Goal: Communication & Community: Answer question/provide support

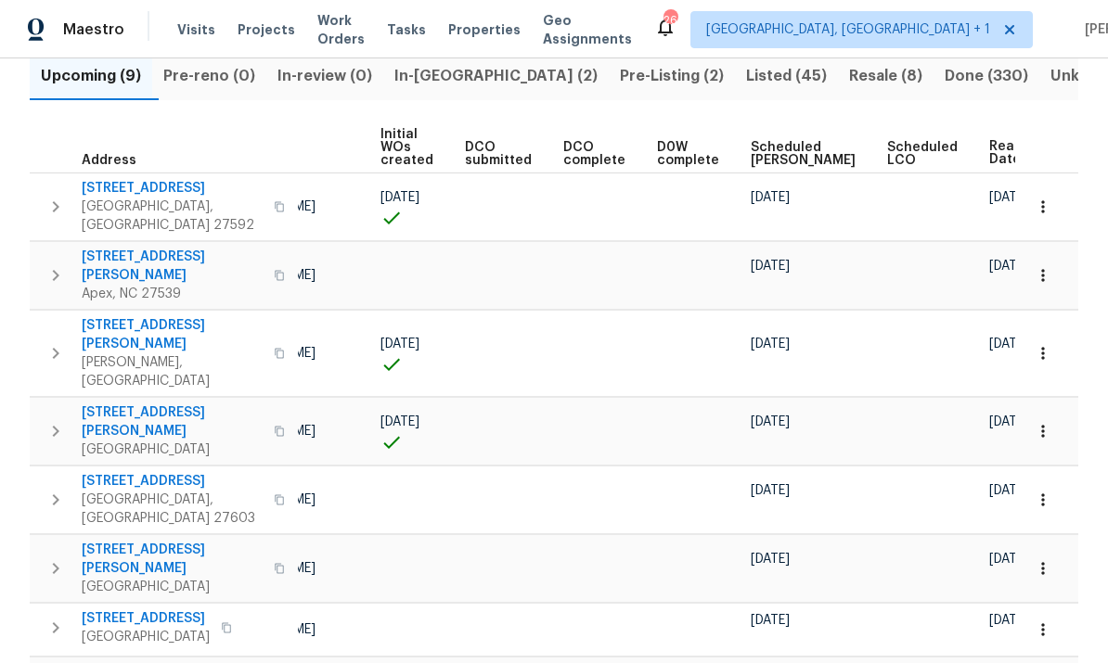
scroll to position [0, 153]
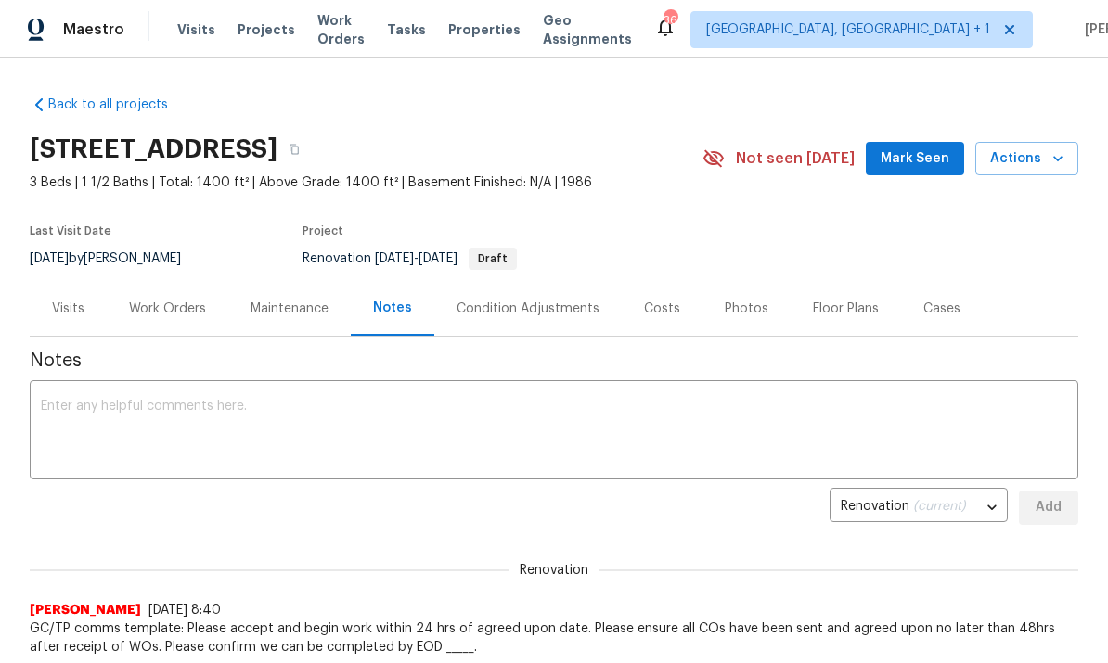
click at [158, 303] on div "Work Orders" at bounding box center [167, 309] width 77 height 19
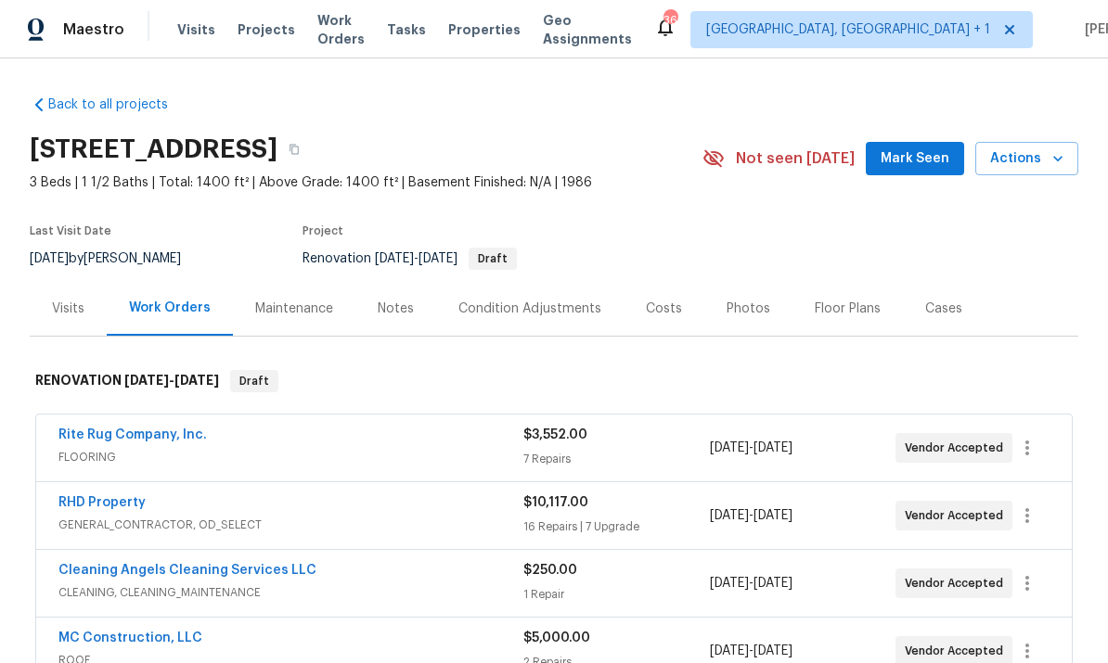
click at [115, 504] on link "RHD Property" at bounding box center [101, 502] width 87 height 13
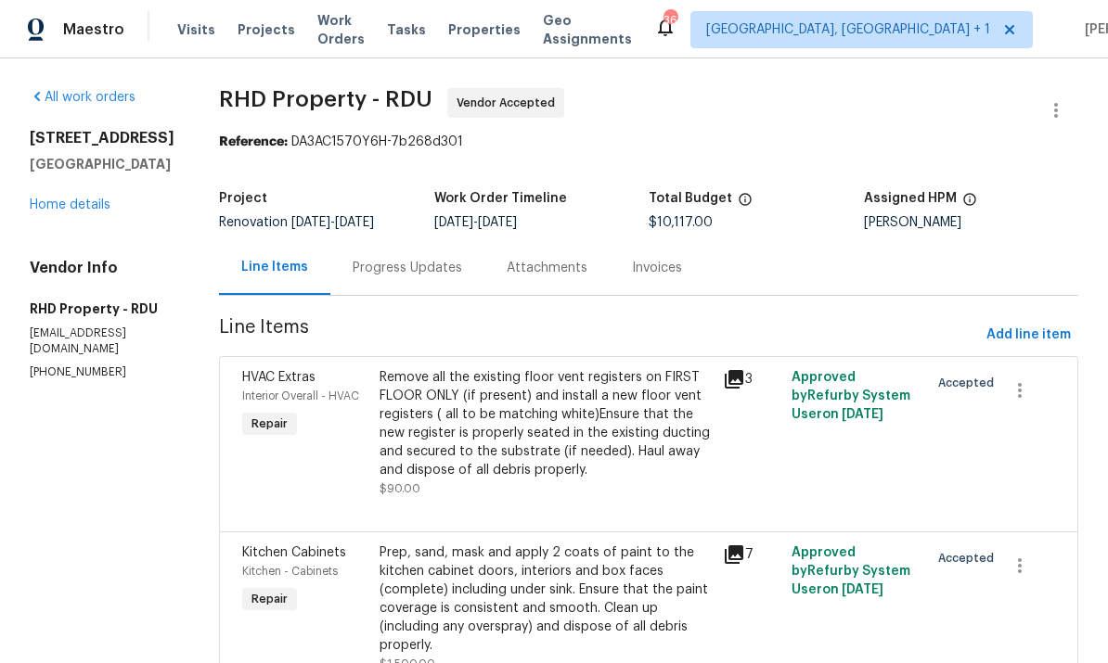
click at [429, 266] on div "Progress Updates" at bounding box center [407, 268] width 109 height 19
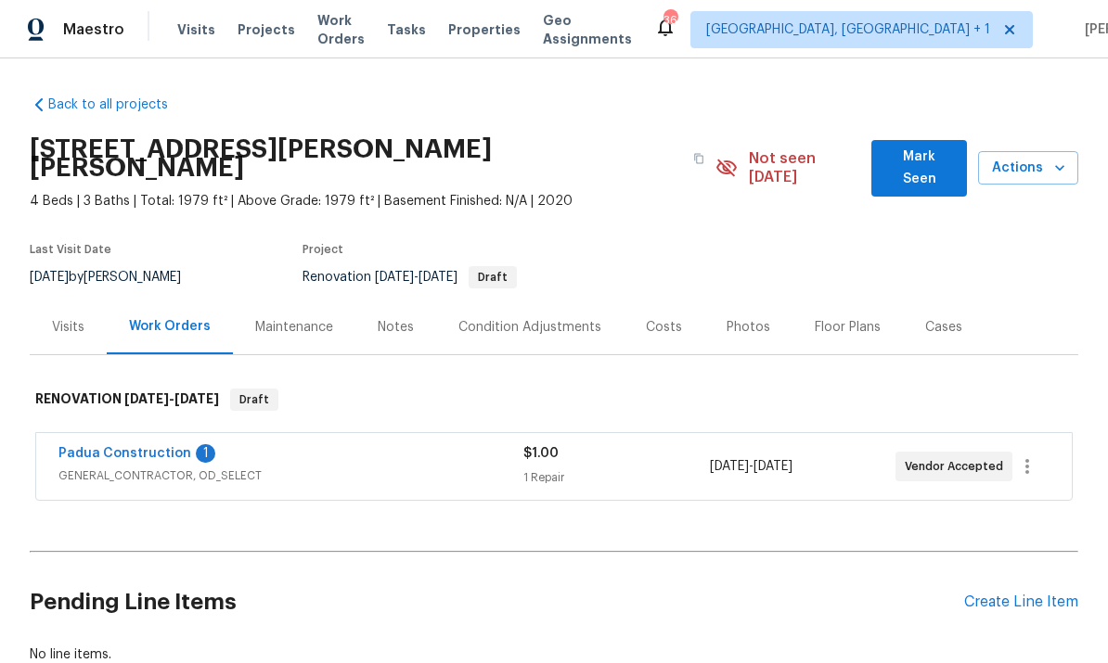
click at [150, 447] on link "Padua Construction" at bounding box center [124, 453] width 133 height 13
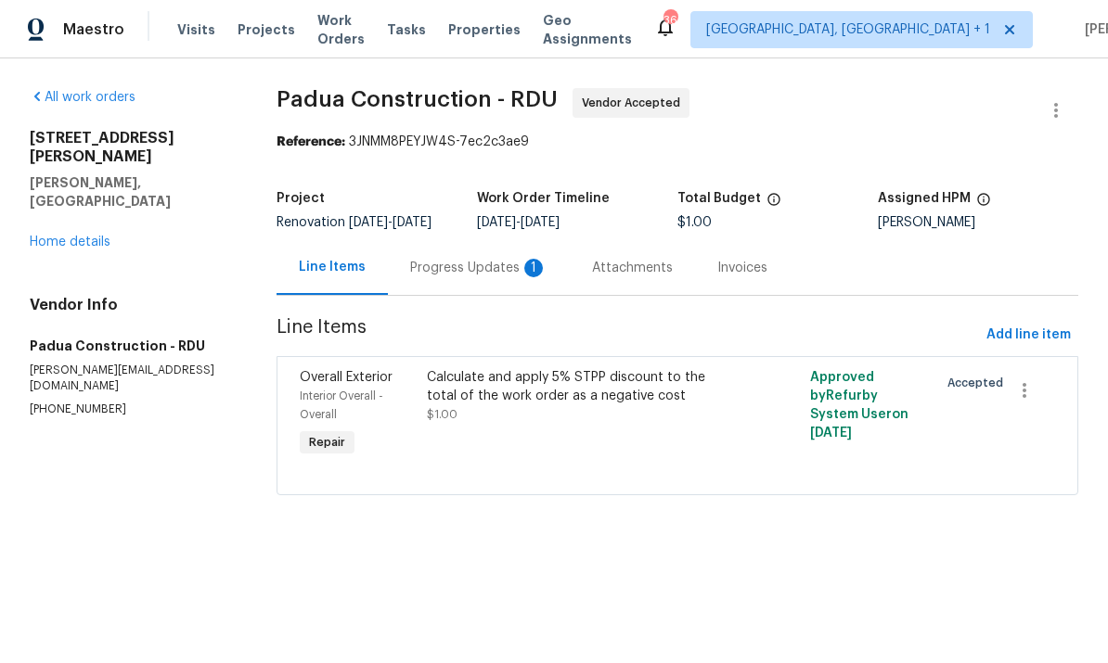
click at [474, 277] on div "Progress Updates 1" at bounding box center [478, 268] width 137 height 19
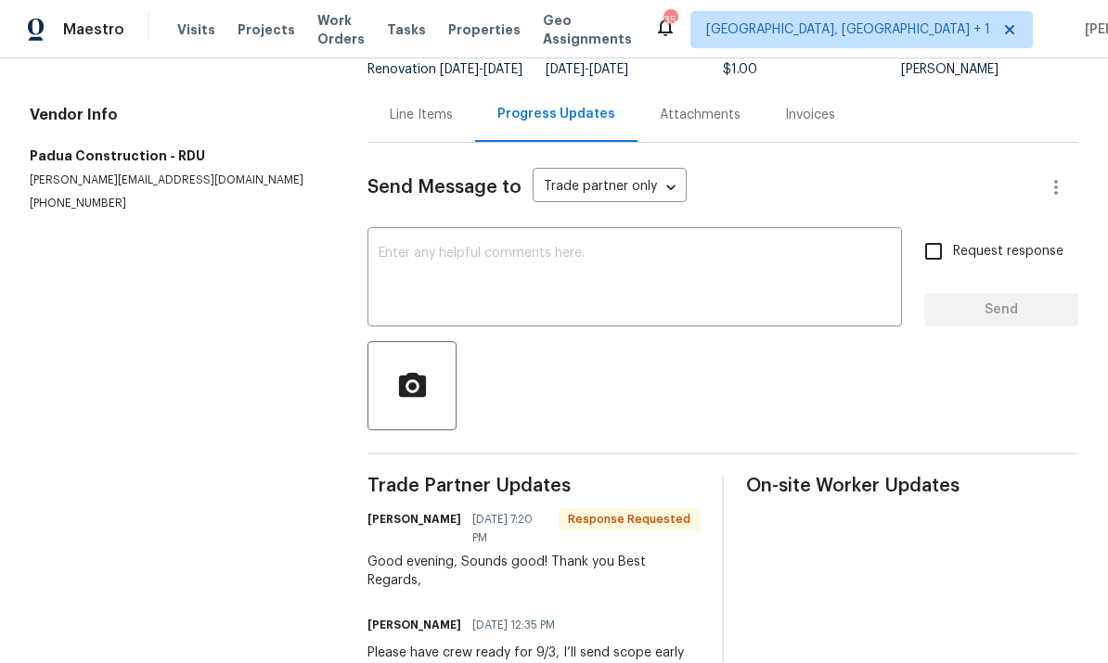
scroll to position [152, 0]
click at [464, 264] on textarea at bounding box center [635, 280] width 512 height 65
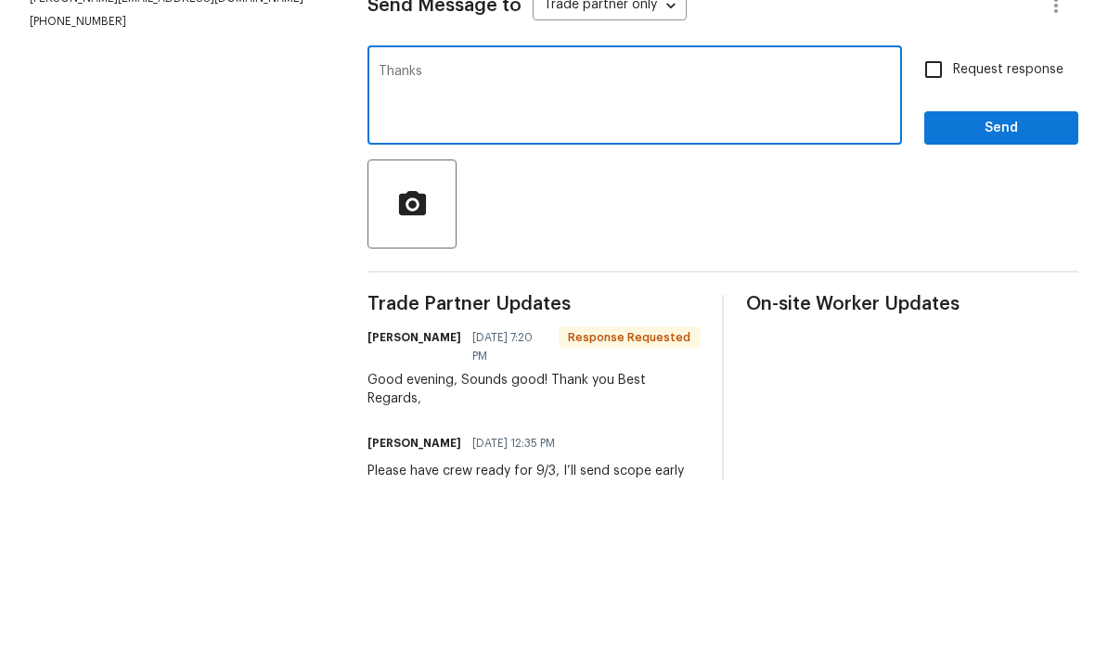
type textarea "Thanks"
click at [1034, 300] on span "Send" at bounding box center [1001, 311] width 124 height 23
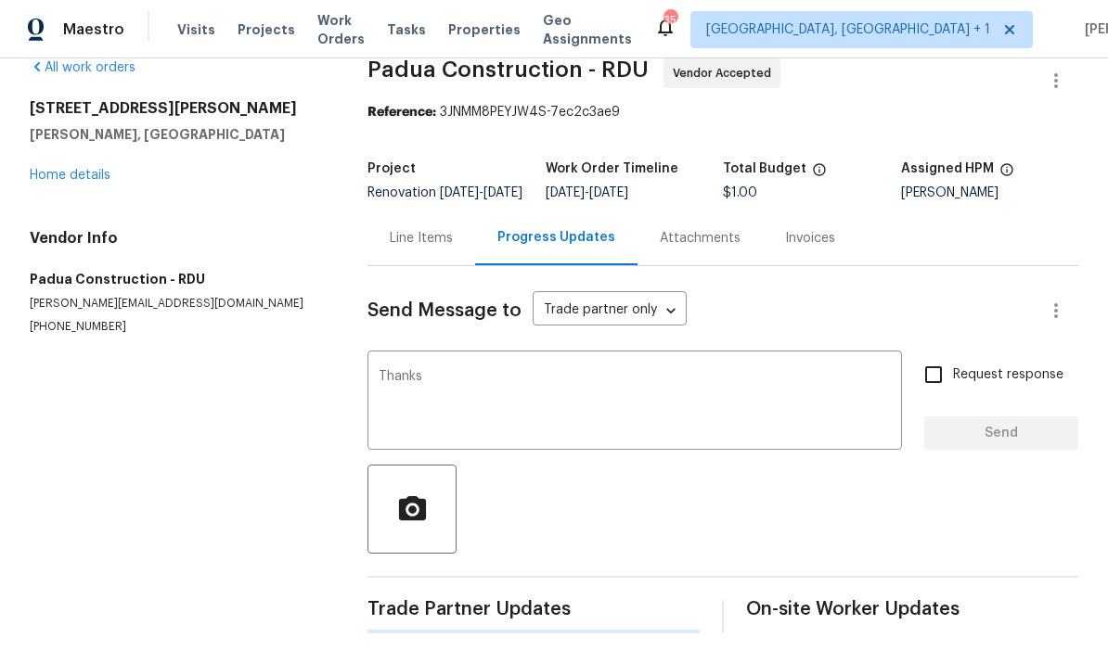
scroll to position [0, 0]
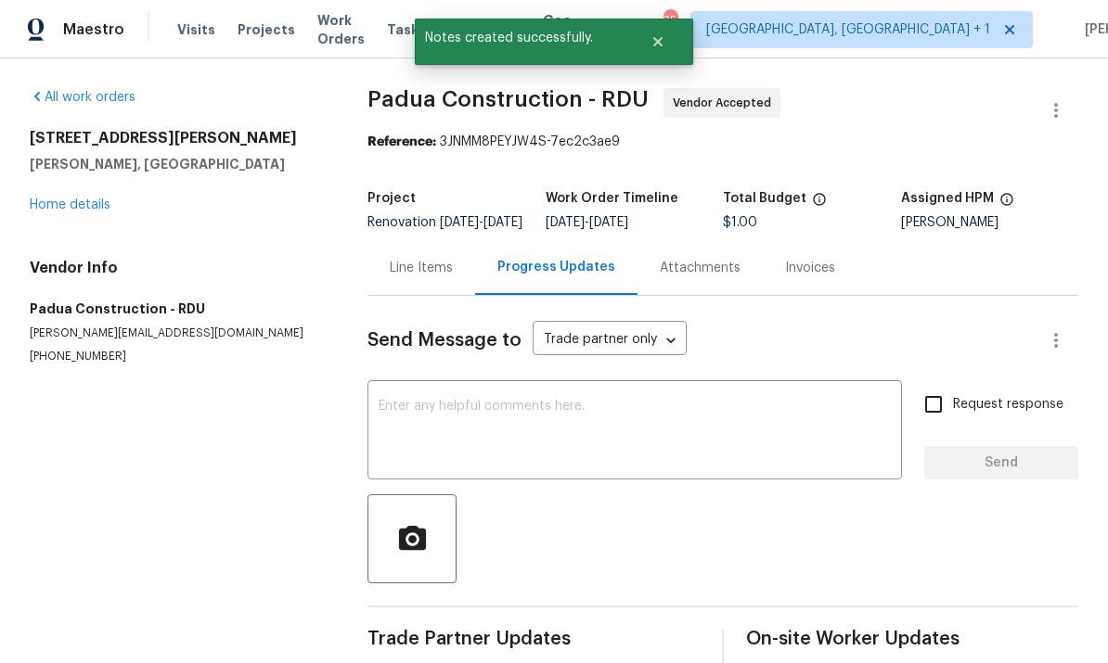
click at [76, 199] on link "Home details" at bounding box center [70, 205] width 81 height 13
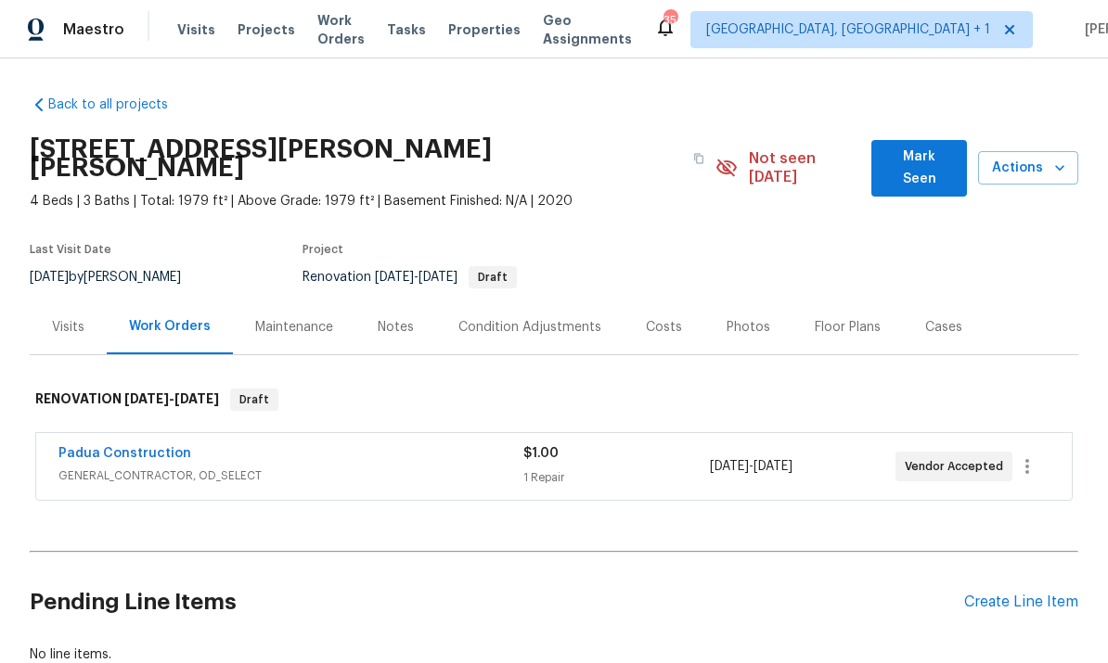
click at [135, 467] on span "GENERAL_CONTRACTOR, OD_SELECT" at bounding box center [290, 476] width 465 height 19
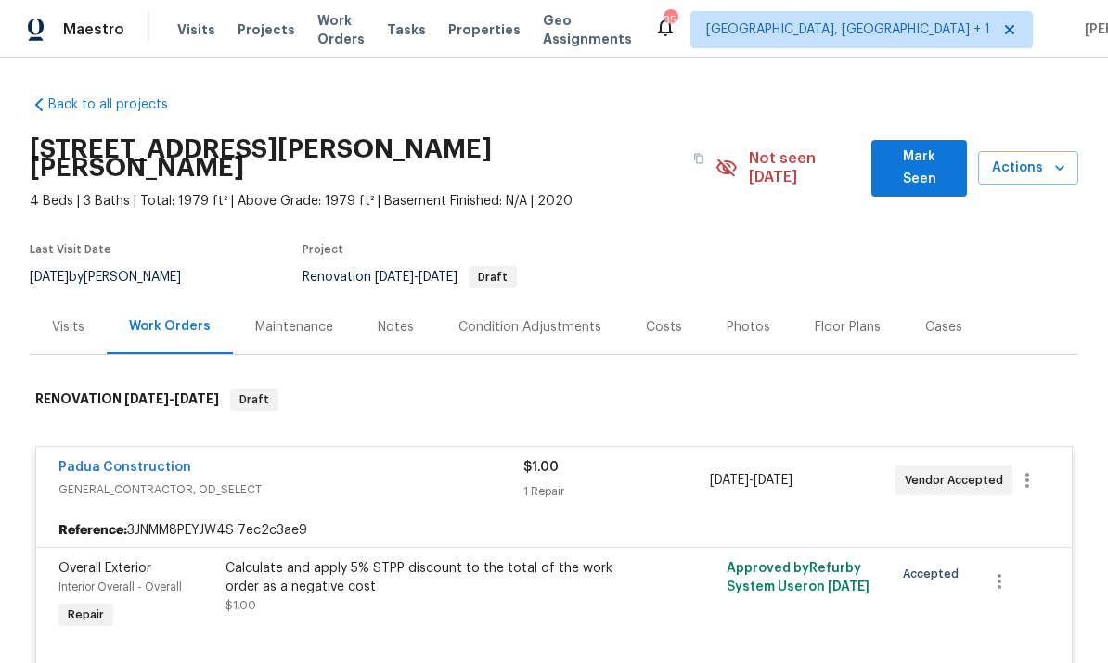
click at [400, 318] on div "Notes" at bounding box center [396, 327] width 36 height 19
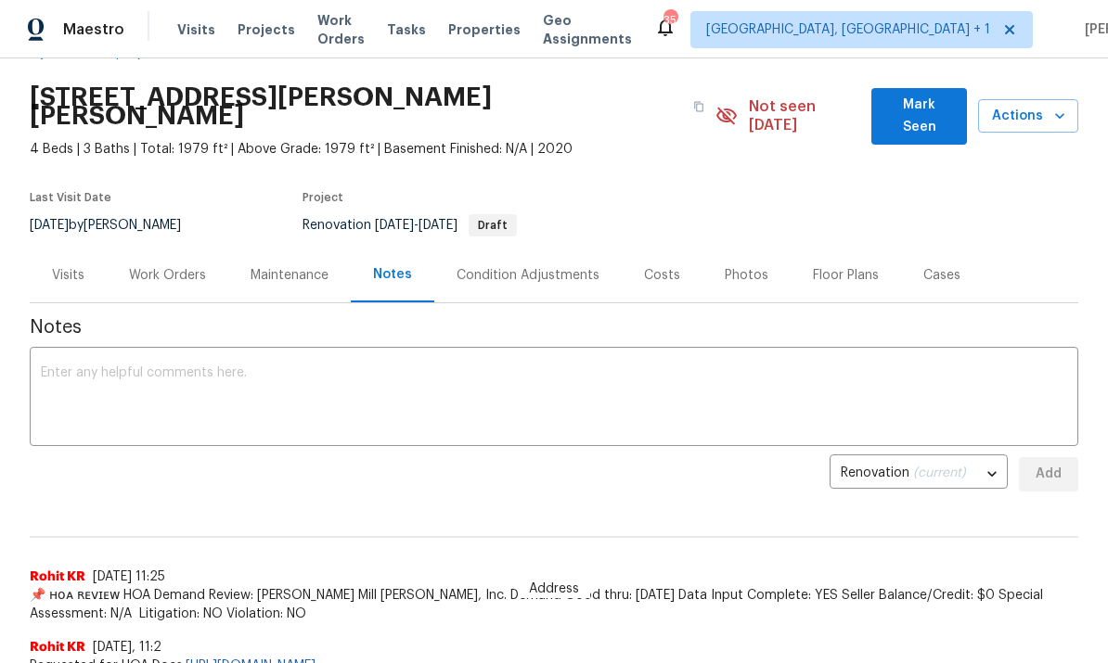
click at [175, 266] on div "Work Orders" at bounding box center [167, 275] width 77 height 19
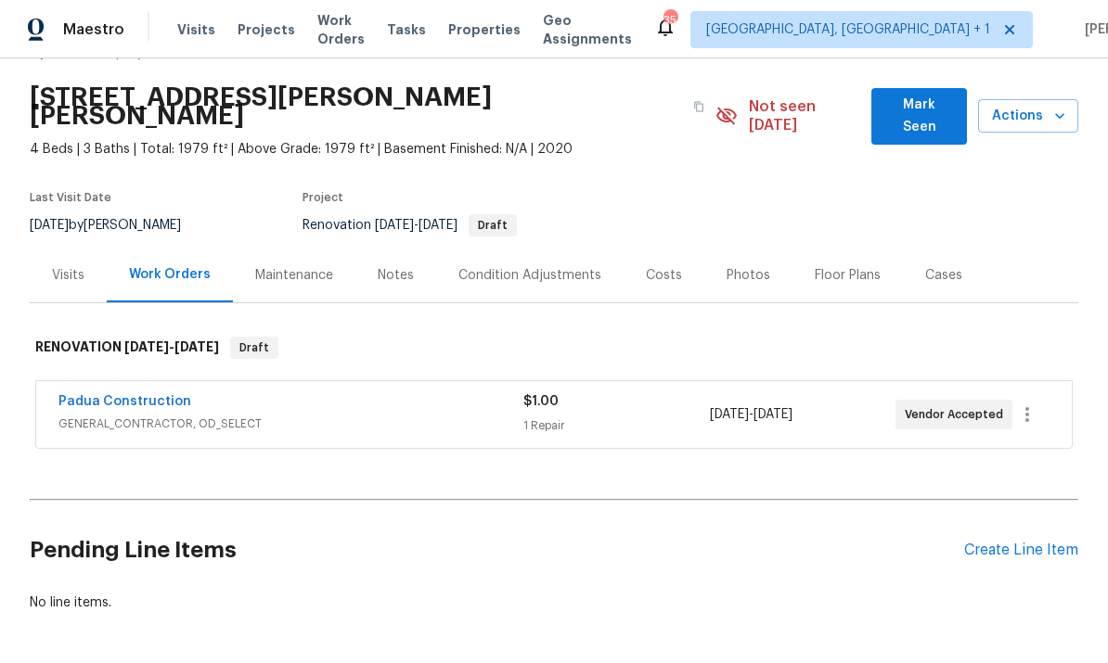
scroll to position [38, 0]
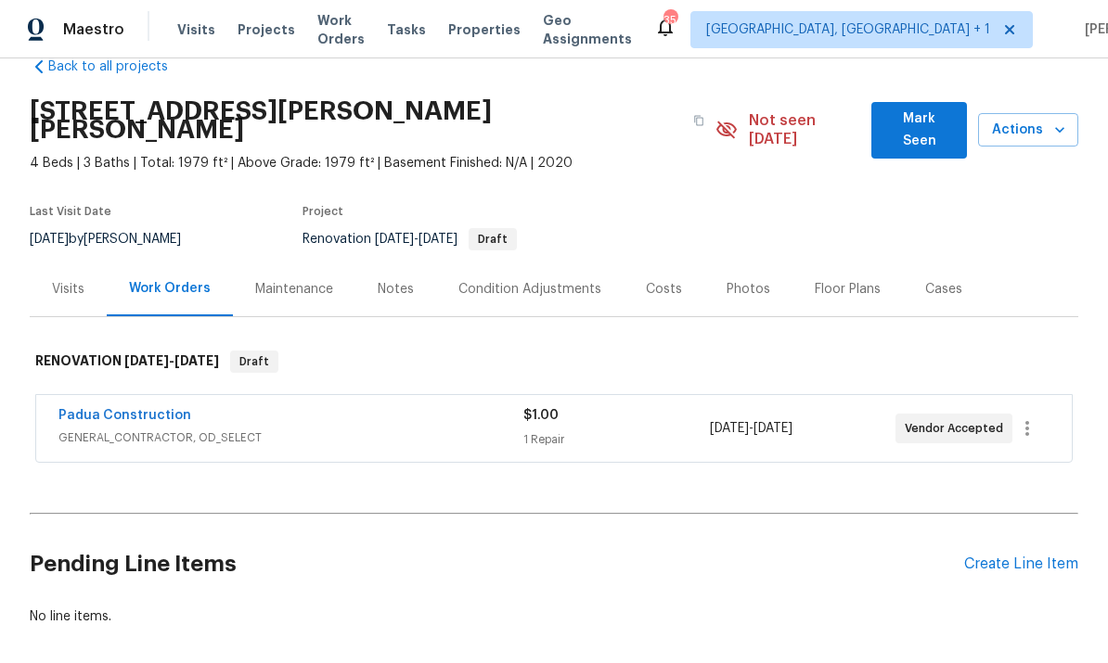
click at [140, 409] on link "Padua Construction" at bounding box center [124, 415] width 133 height 13
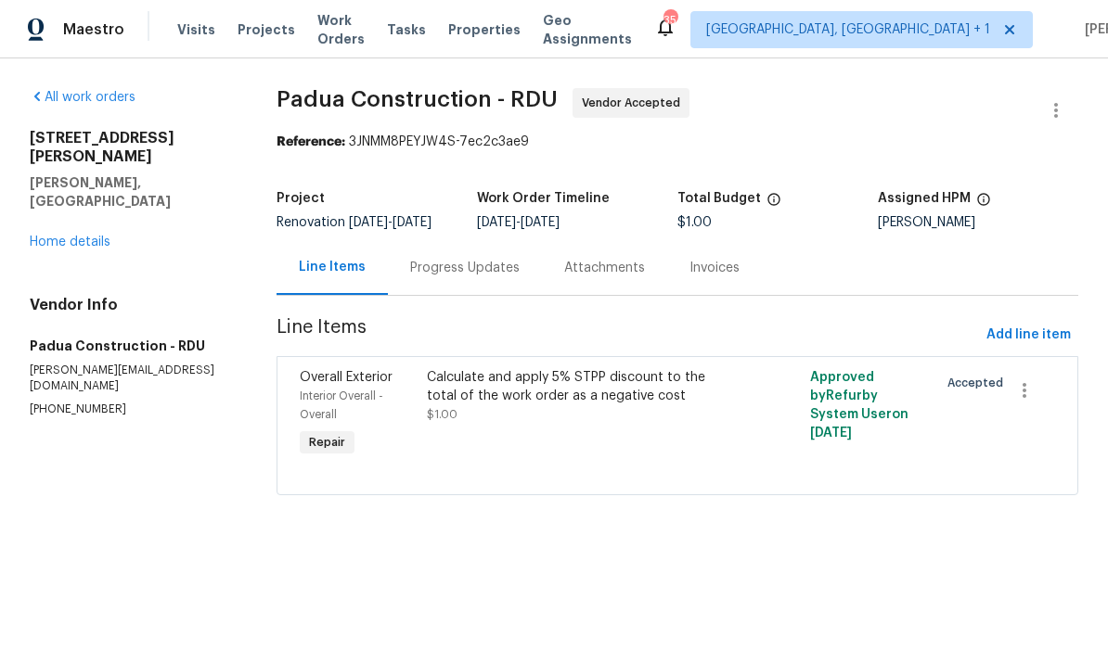
click at [469, 277] on div "Progress Updates" at bounding box center [464, 268] width 109 height 19
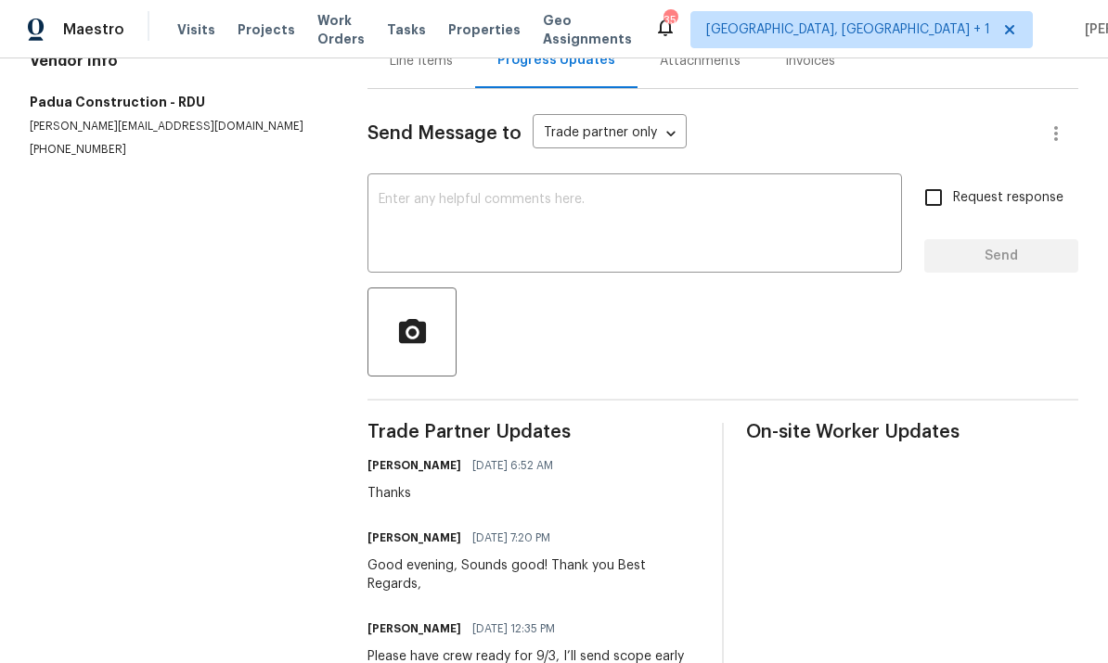
scroll to position [206, 0]
click at [424, 229] on textarea at bounding box center [635, 226] width 512 height 65
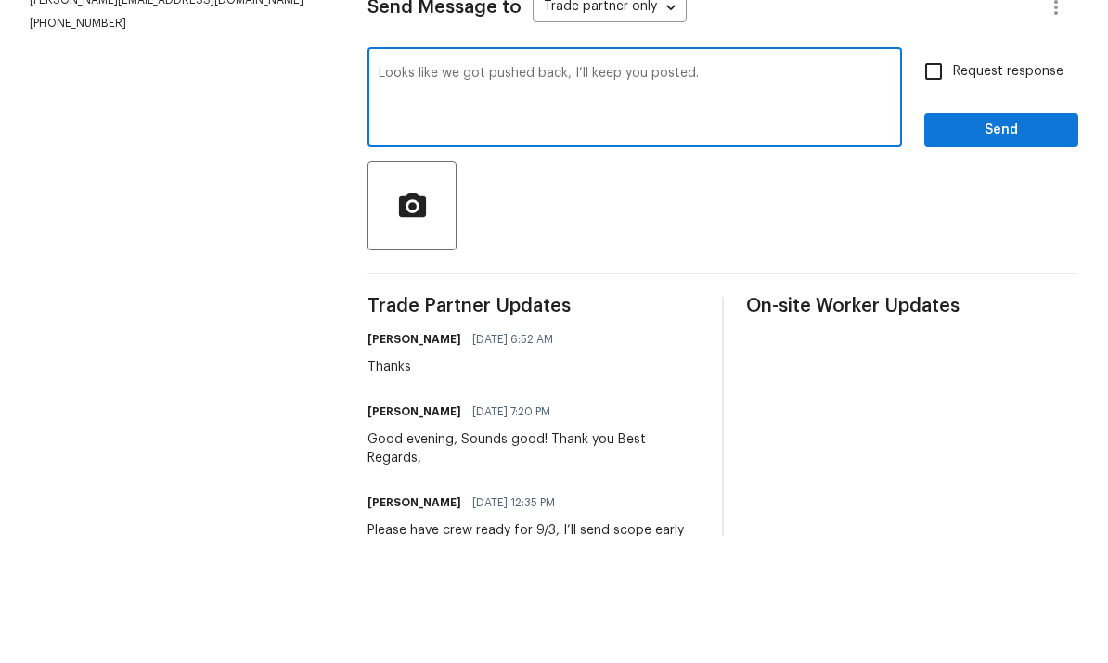
type textarea "Looks like we got pushed back, I’ll keep you posted."
click at [951, 179] on input "Request response" at bounding box center [933, 198] width 39 height 39
checkbox input "true"
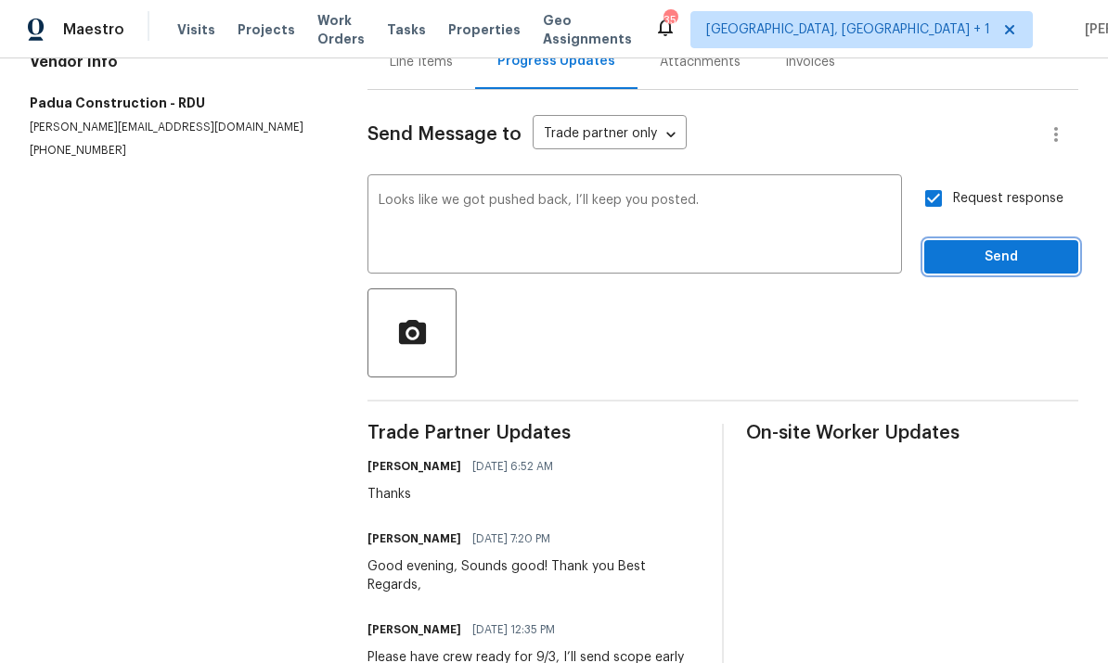
click at [996, 246] on span "Send" at bounding box center [1001, 257] width 124 height 23
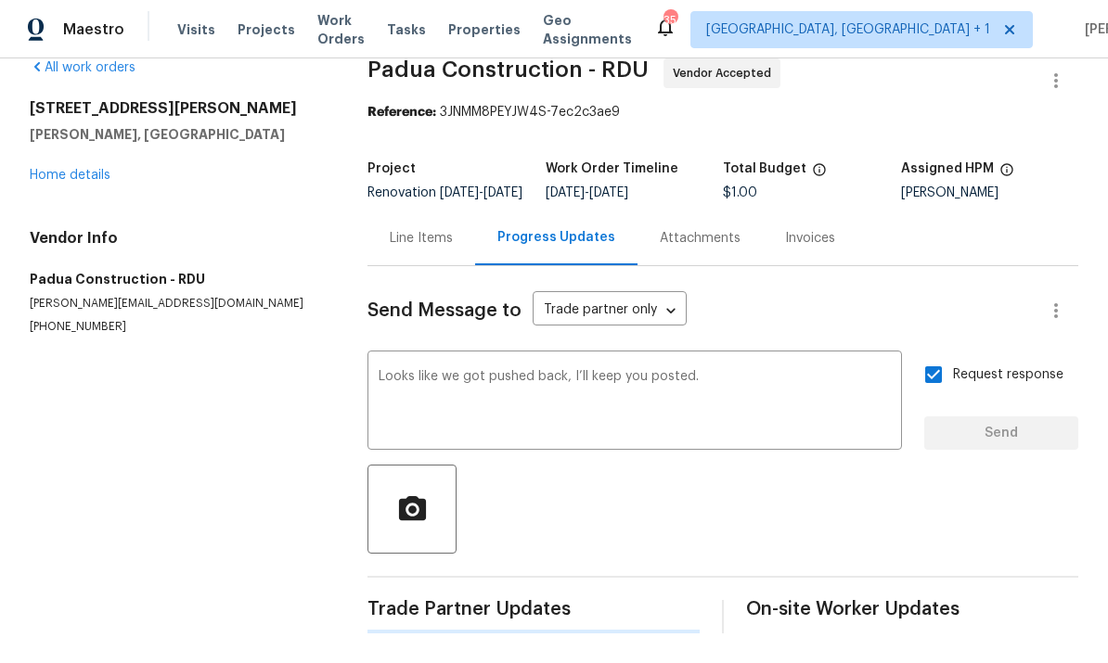
scroll to position [0, 0]
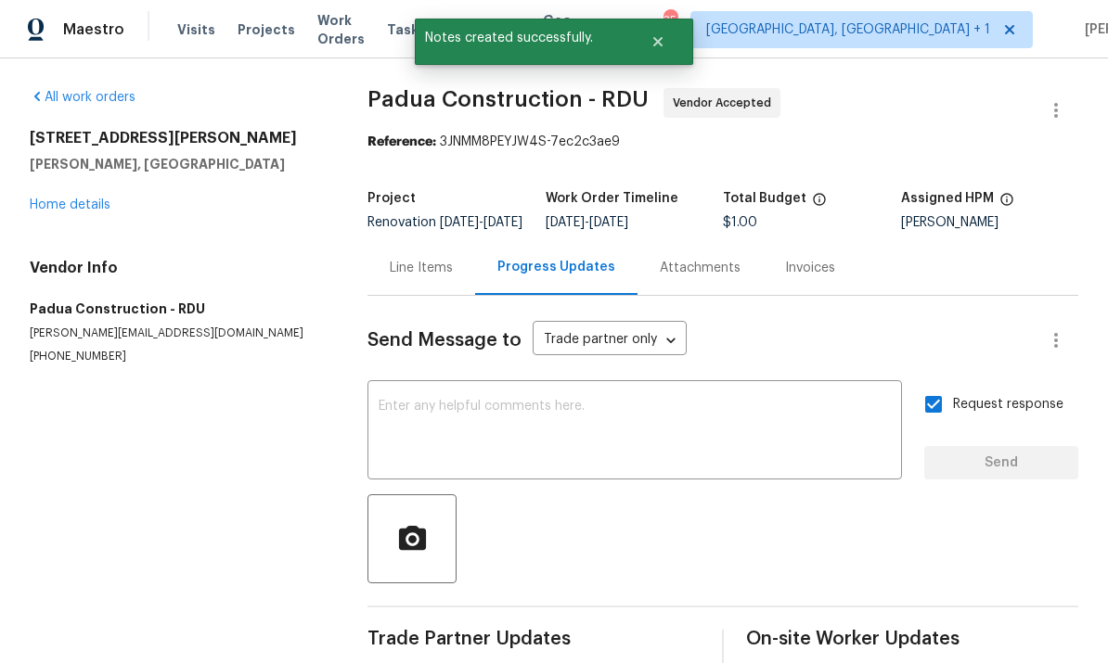
click at [92, 199] on link "Home details" at bounding box center [70, 205] width 81 height 13
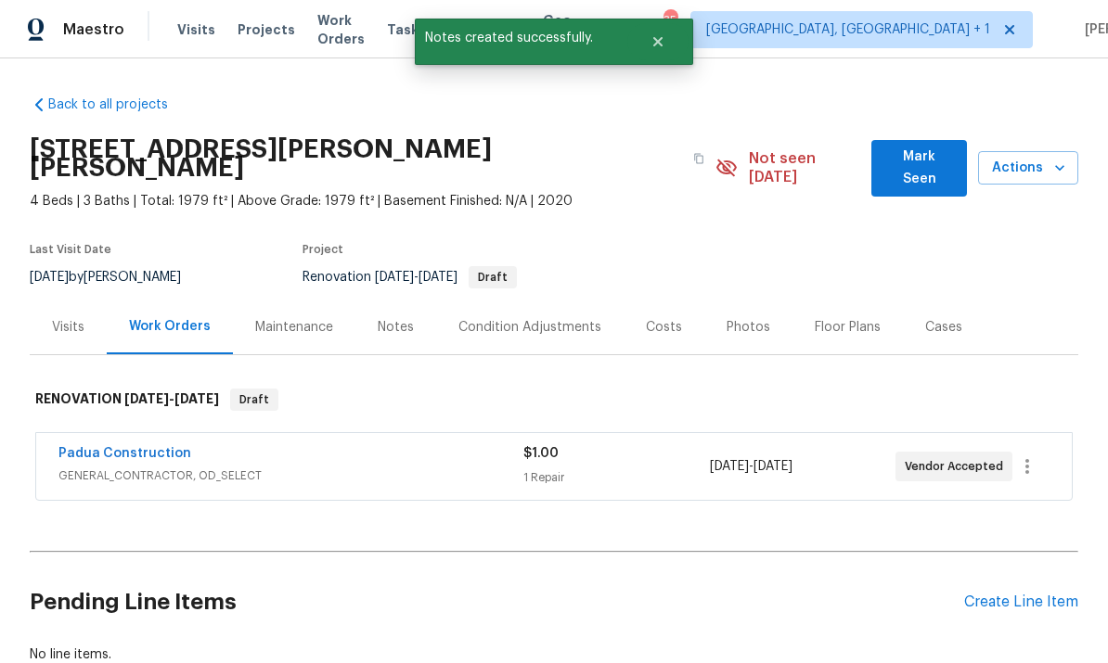
click at [913, 146] on span "Mark Seen" at bounding box center [919, 168] width 66 height 45
